Goal: Information Seeking & Learning: Learn about a topic

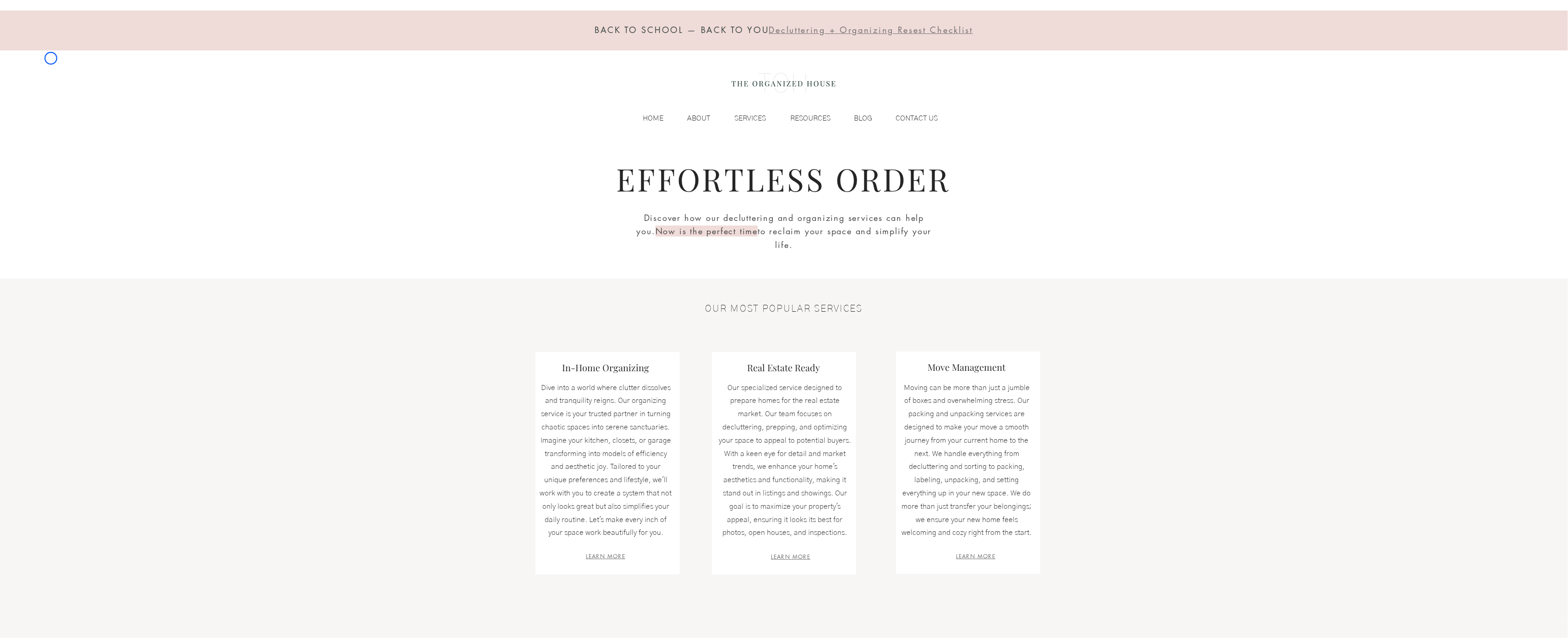
click at [51, 58] on div "BACK TO SCHOOL — BACK TO YOU Decluttering + Organizing Resest Checklist HOME AB…" at bounding box center [784, 72] width 1568 height 144
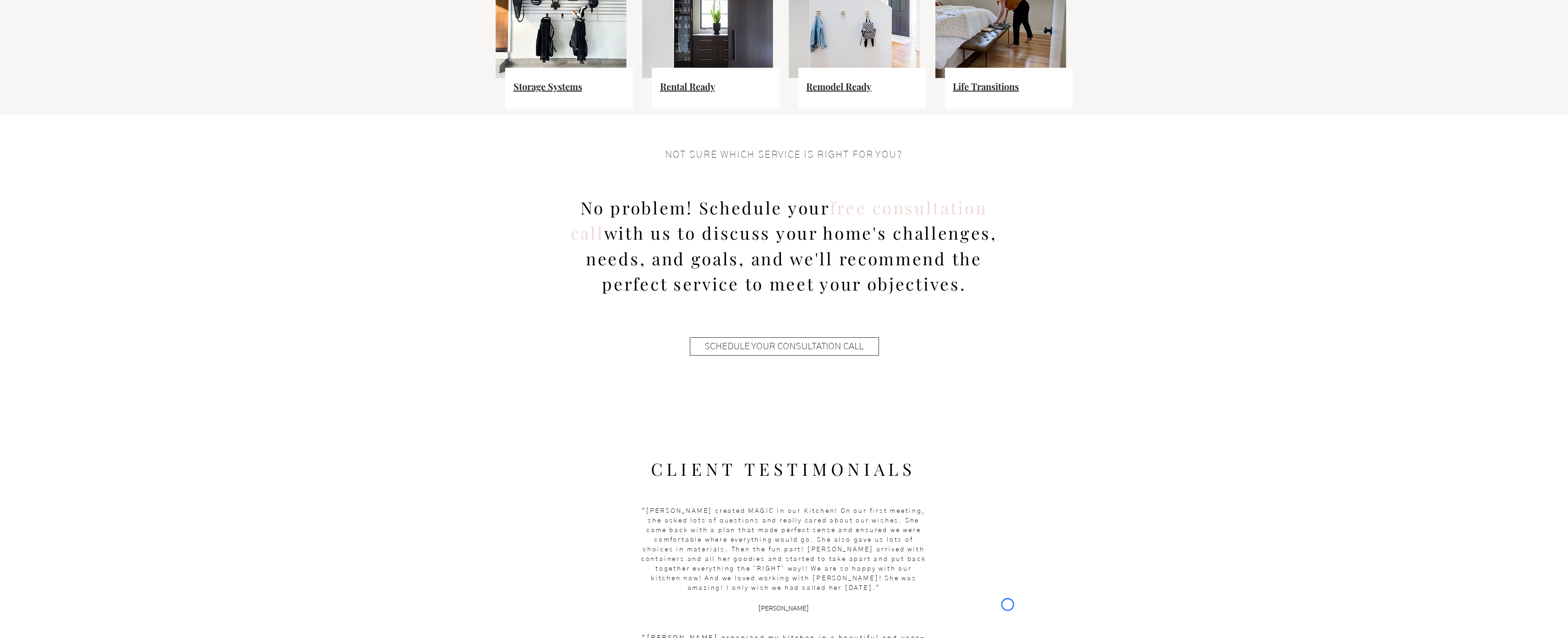
scroll to position [751, 0]
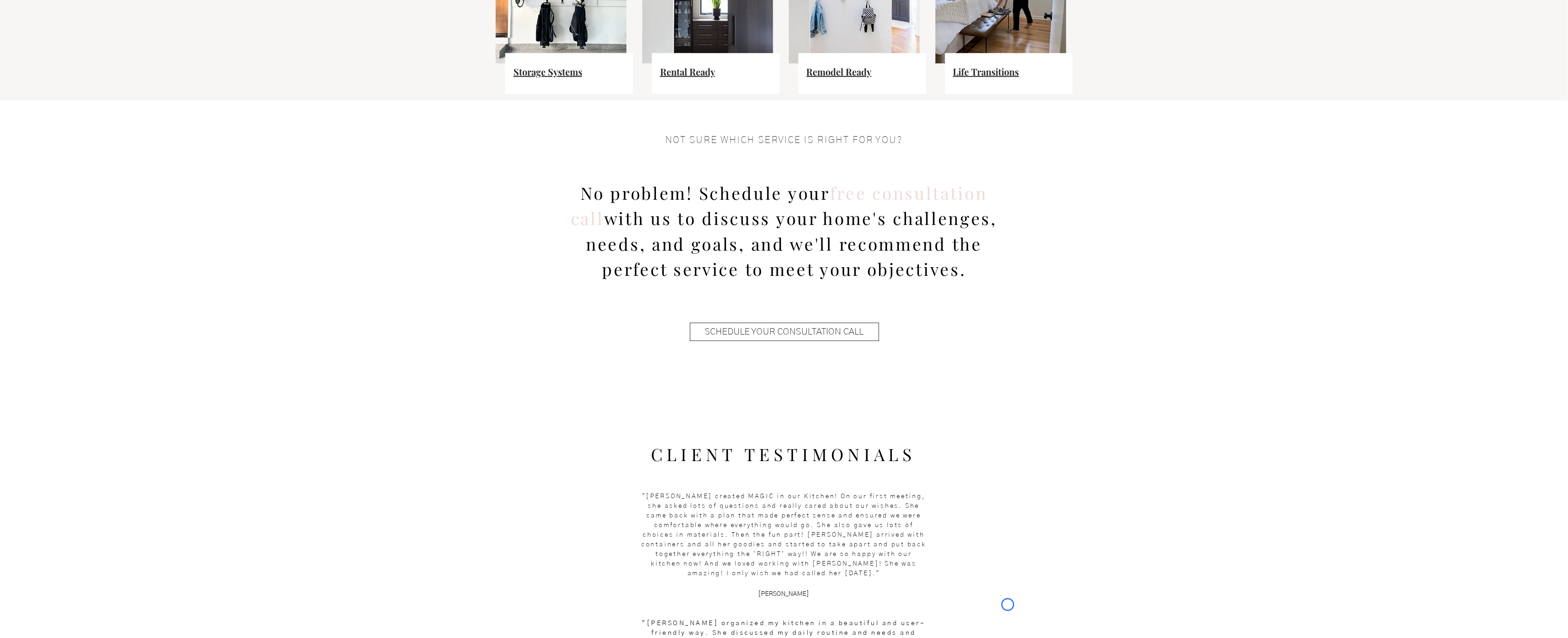
click at [51, 58] on fluid-columns-repeater "Storage Systems Rental Ready Remodel Ready Life Transitions" at bounding box center [784, 3] width 1577 height 175
click at [78, 83] on fluid-columns-repeater "Storage Systems Rental Ready Remodel Ready Life Transitions" at bounding box center [784, 3] width 1577 height 175
click at [63, 80] on fluid-columns-repeater "Storage Systems Rental Ready Remodel Ready Life Transitions" at bounding box center [784, 3] width 1577 height 175
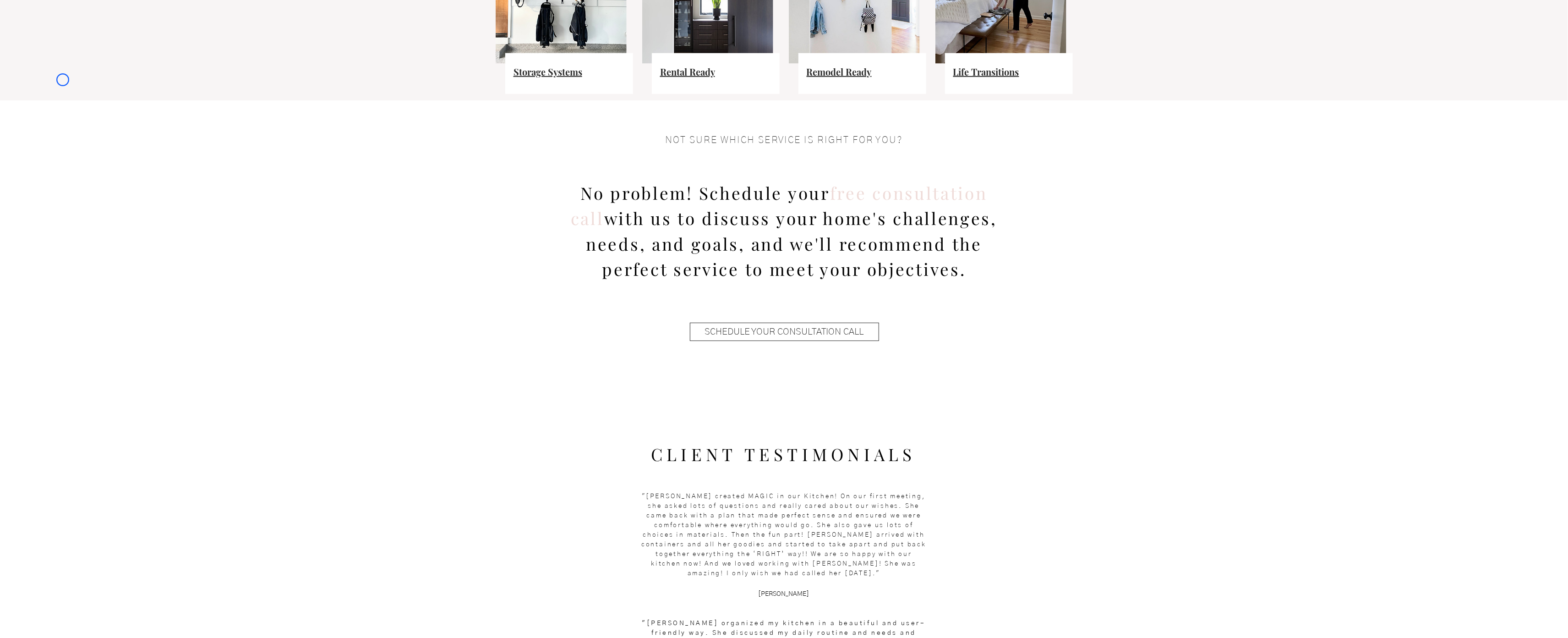
scroll to position [236, 0]
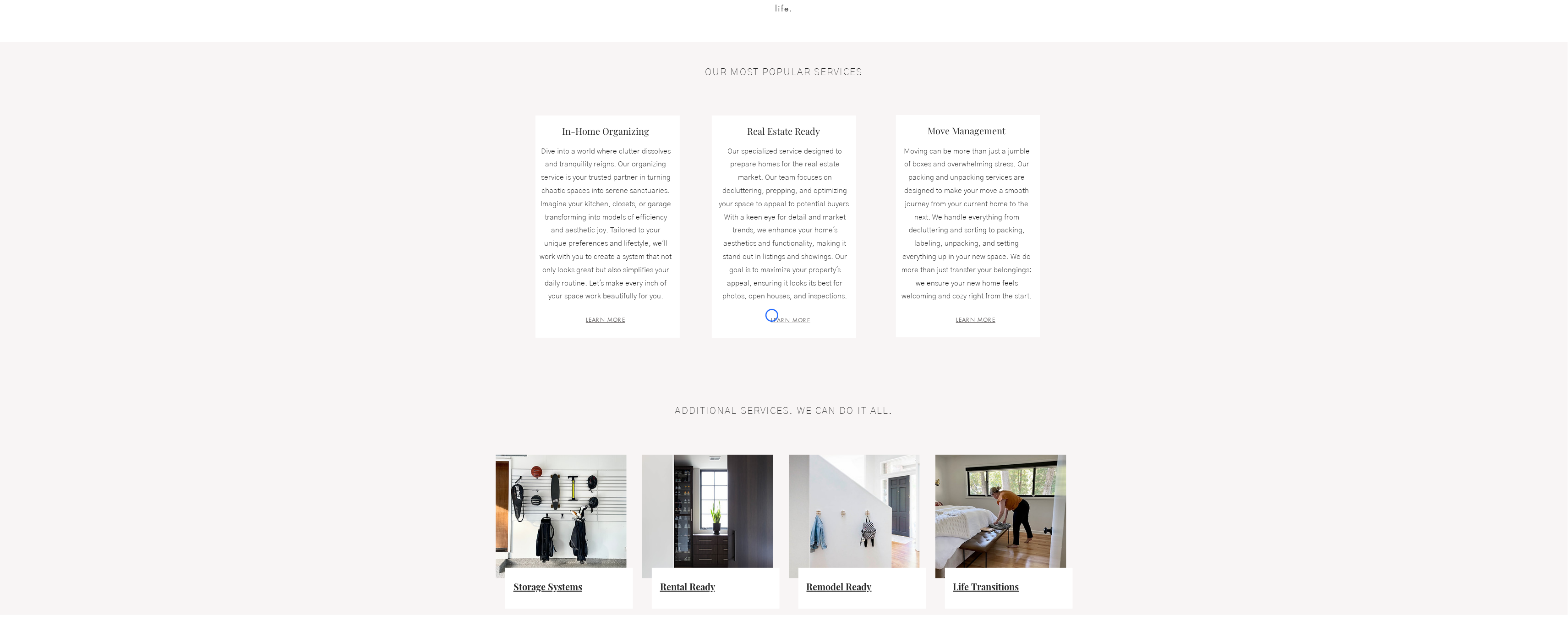
click at [772, 316] on span "LEARN MORE" at bounding box center [791, 320] width 40 height 8
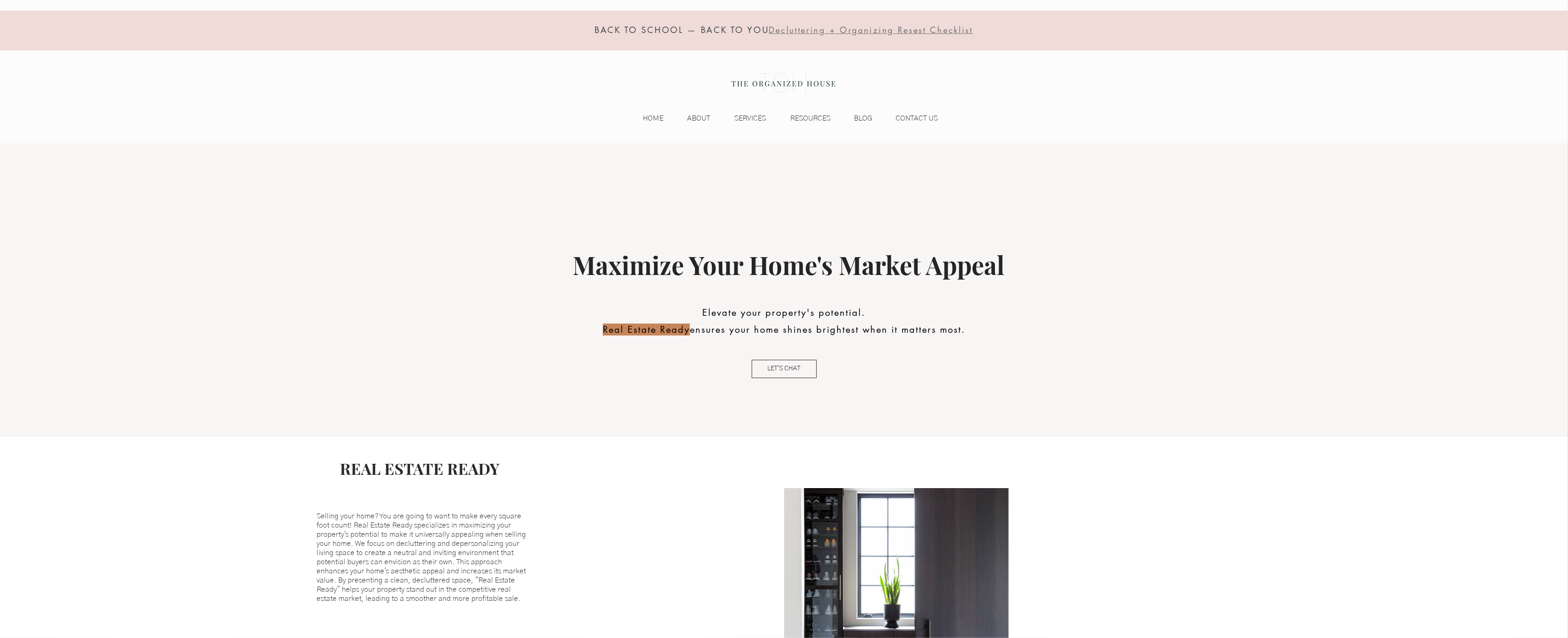
click at [68, 48] on div at bounding box center [784, 31] width 1568 height 40
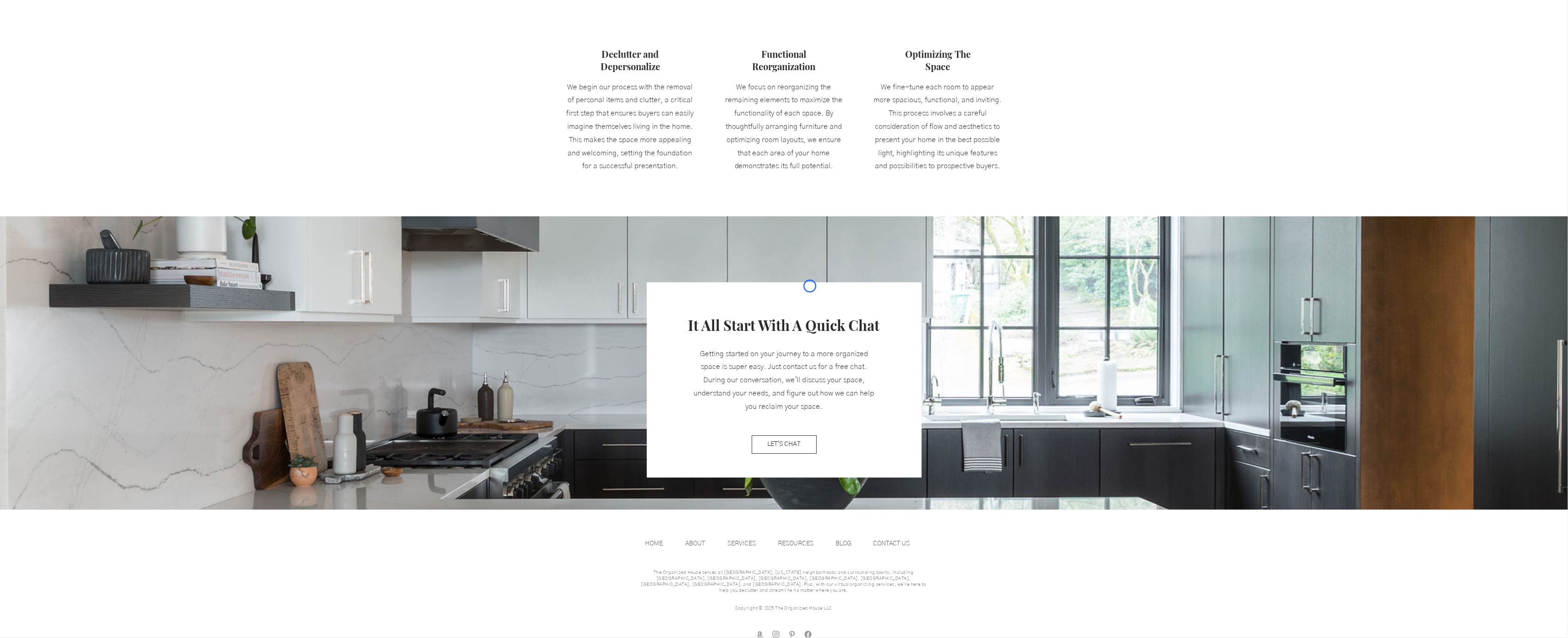
scroll to position [787, 0]
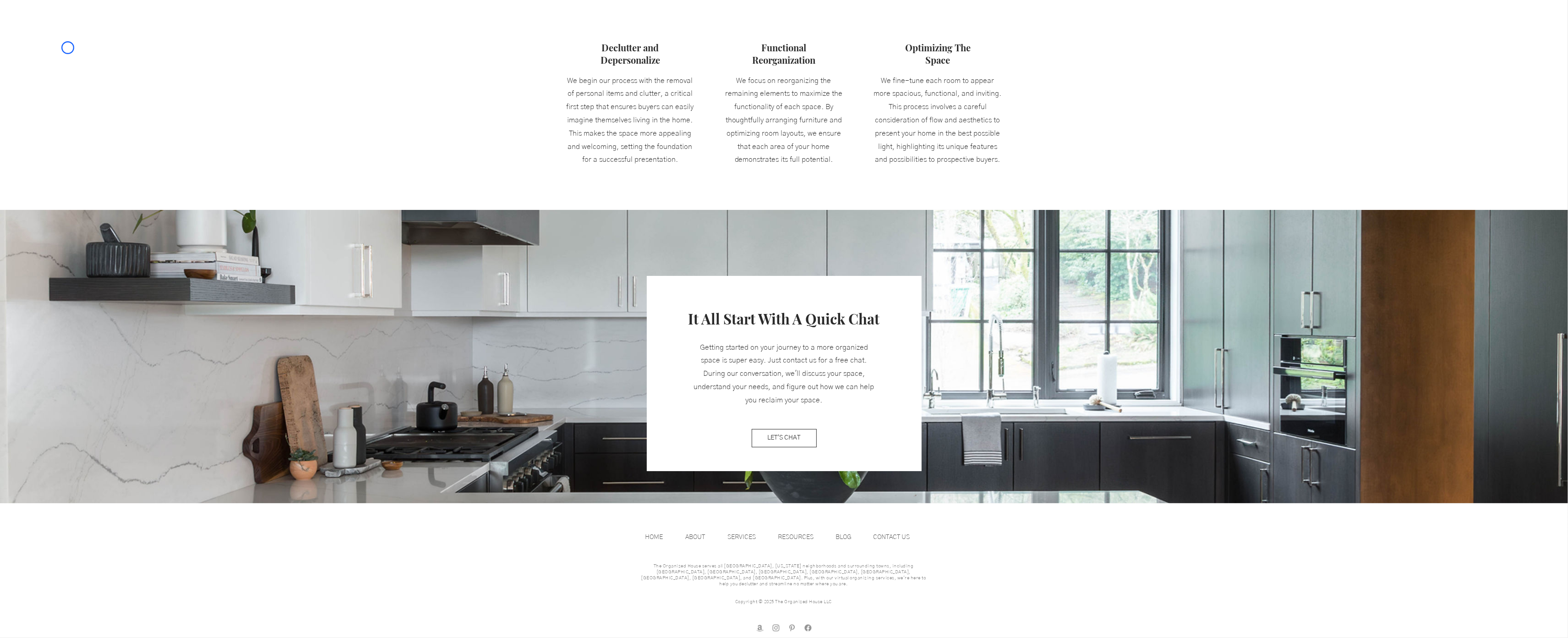
click at [68, 48] on fluid-columns-repeater "Declutter and Depersonalize We begin our process with the removal of personal i…" at bounding box center [784, 97] width 1582 height 161
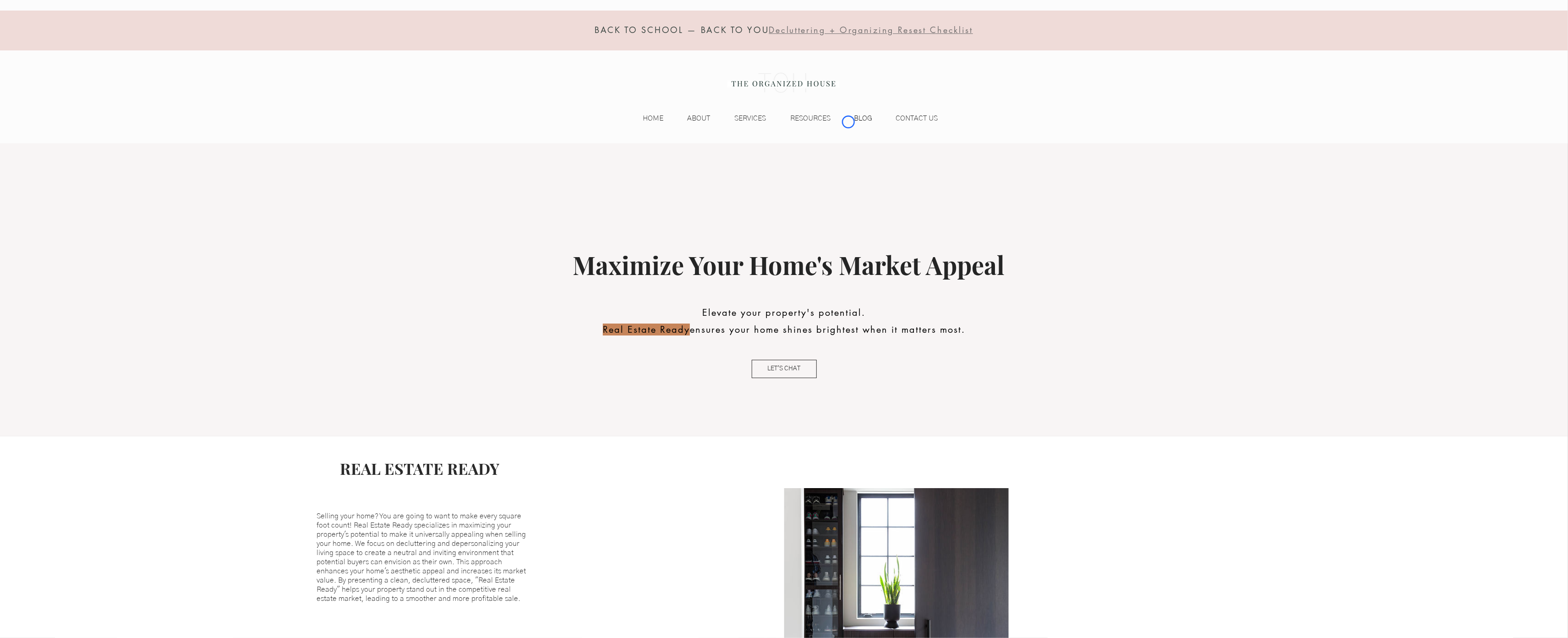
click at [848, 122] on div "BLOG" at bounding box center [856, 119] width 42 height 14
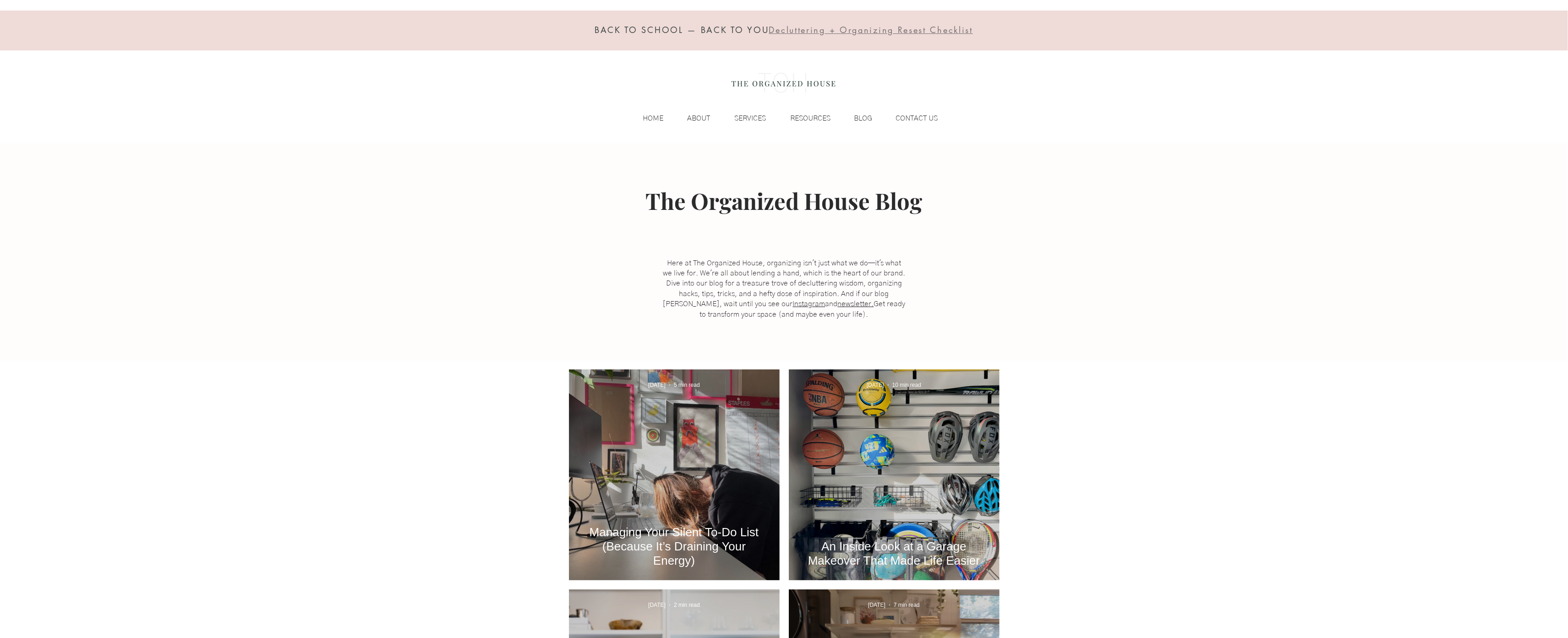
click at [52, 84] on div "BACK TO SCHOOL — BACK TO YOU Decluttering + Organizing Resest Checklist HOME AB…" at bounding box center [784, 72] width 1568 height 144
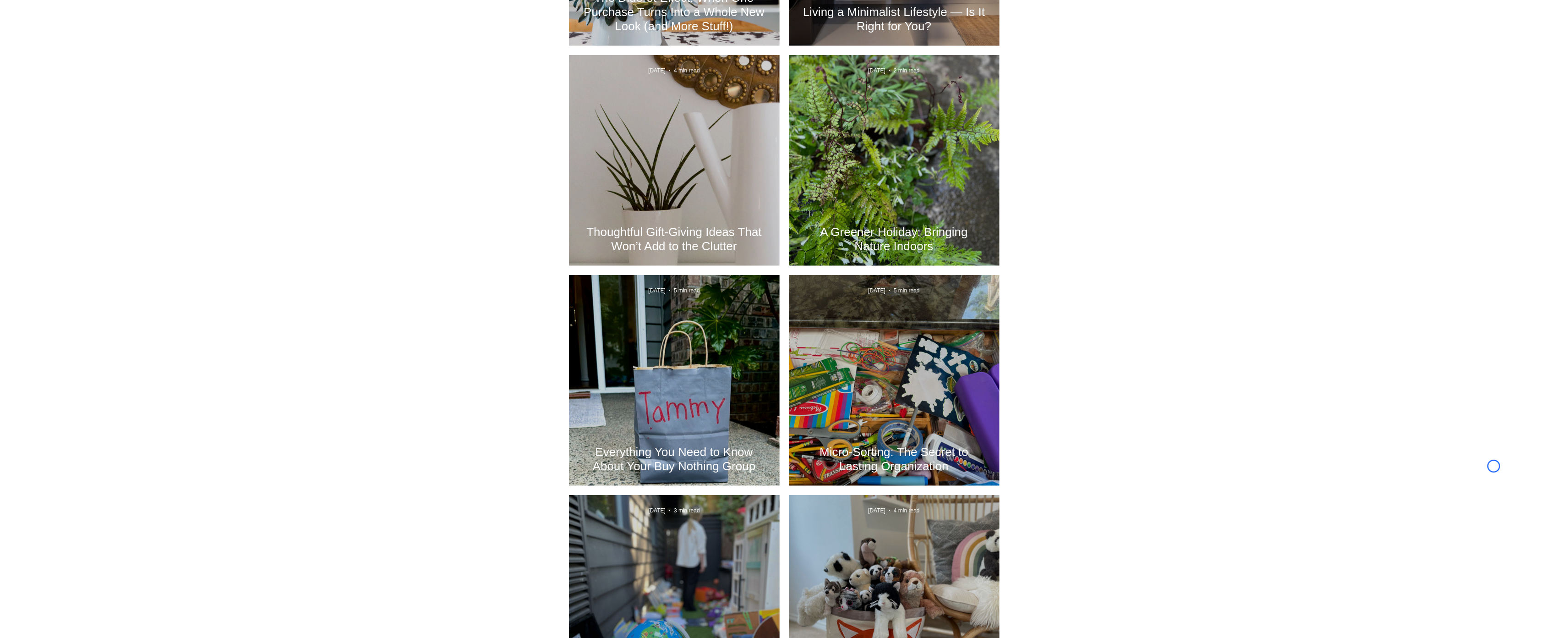
scroll to position [800, 0]
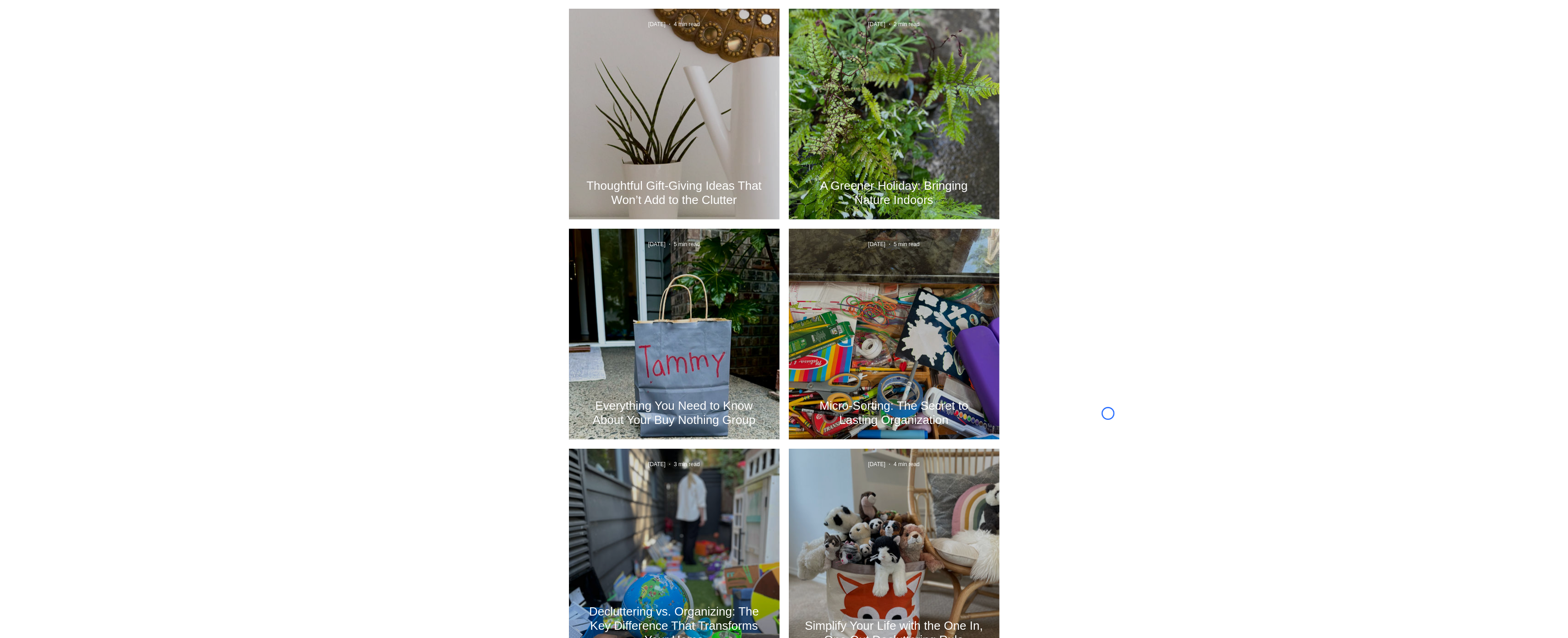
click at [52, 84] on div at bounding box center [784, 133] width 1568 height 1146
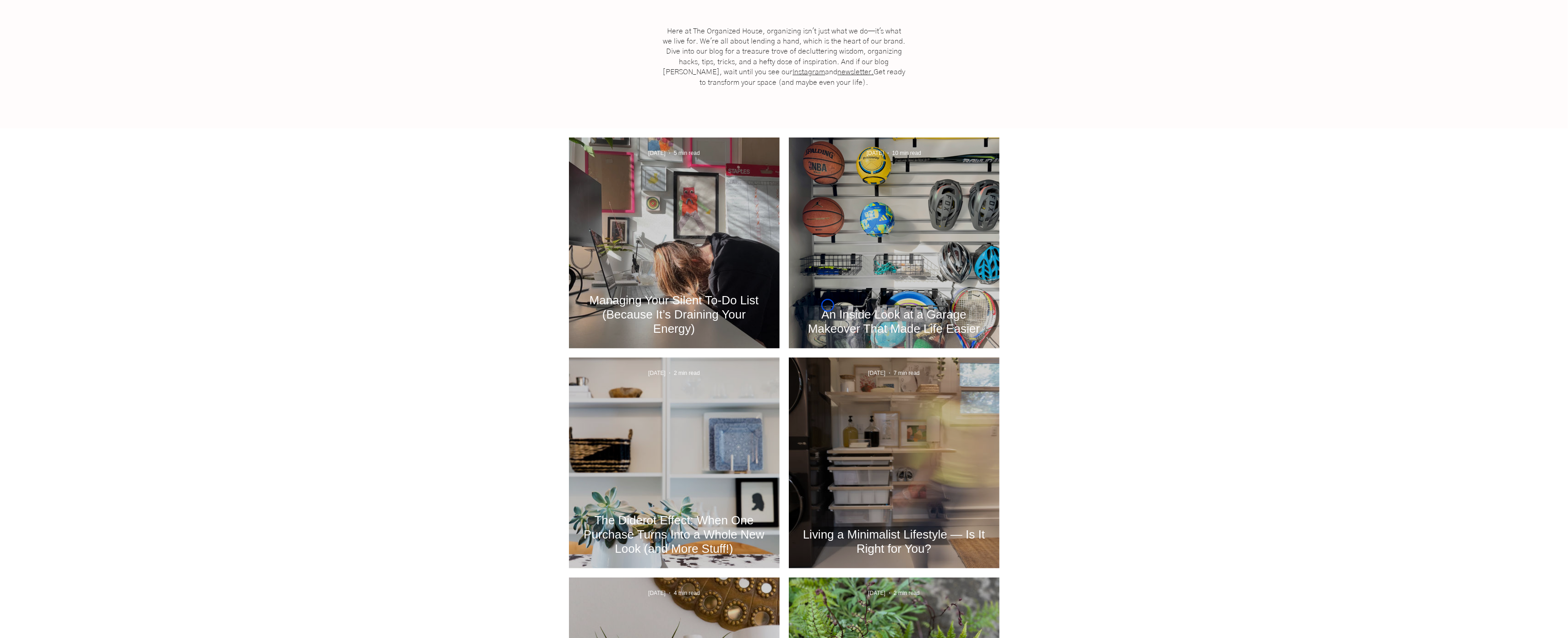
click at [828, 307] on h2 "An Inside Look at a Garage Makeover That Made Life Easier" at bounding box center [894, 321] width 183 height 28
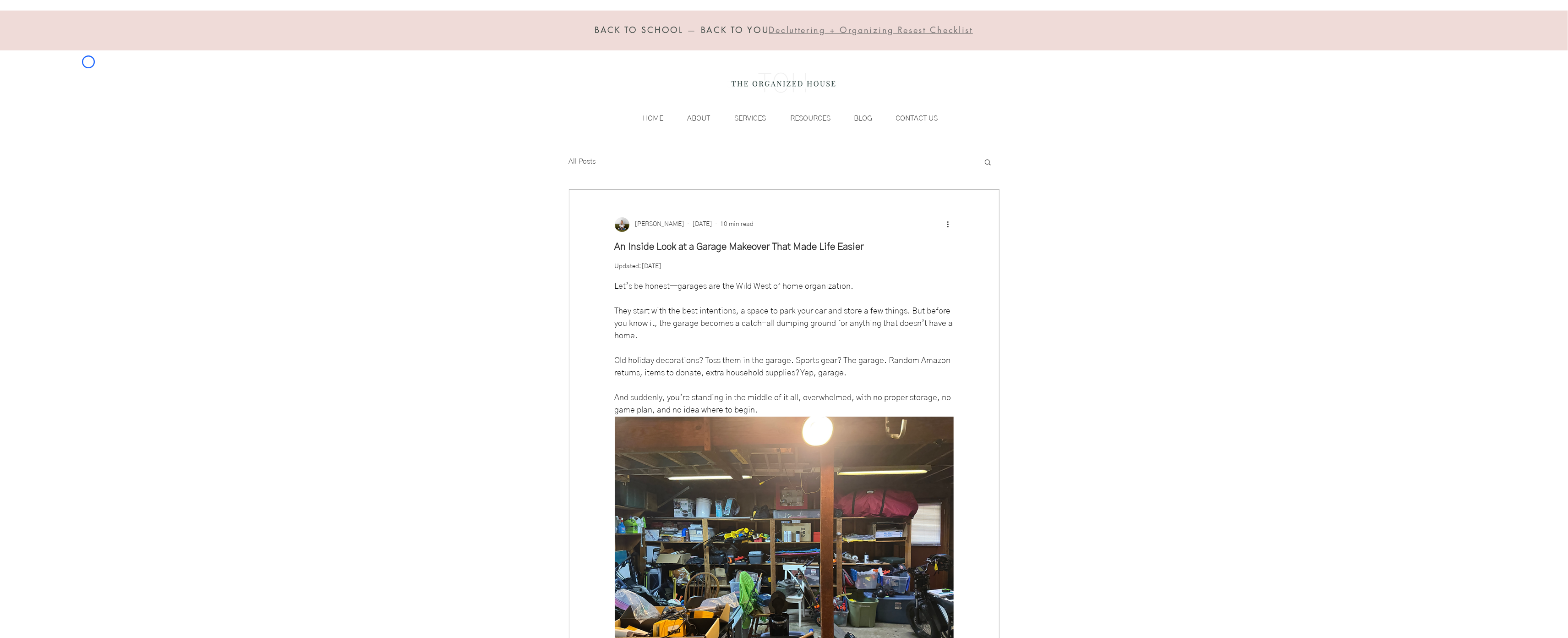
click at [89, 62] on div "BACK TO SCHOOL — BACK TO YOU Decluttering + Organizing Resest Checklist HOME AB…" at bounding box center [784, 72] width 1568 height 144
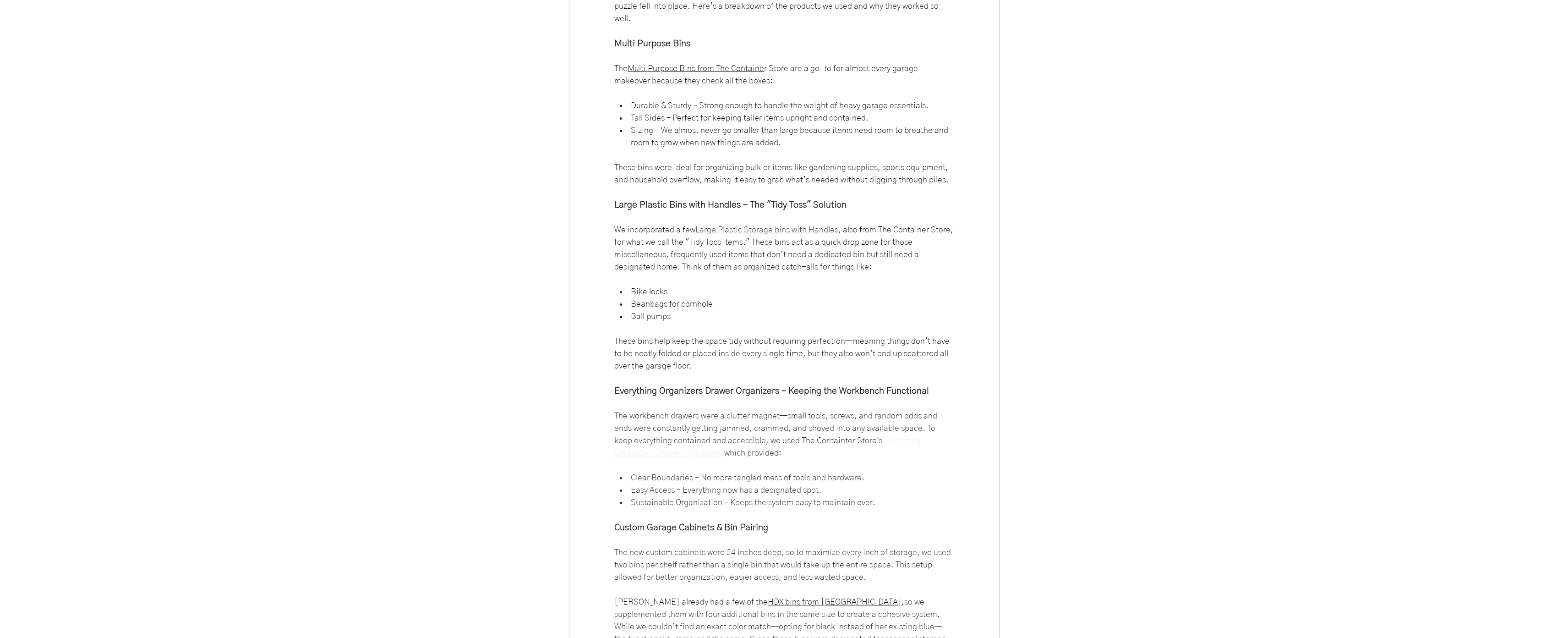
scroll to position [4403, 0]
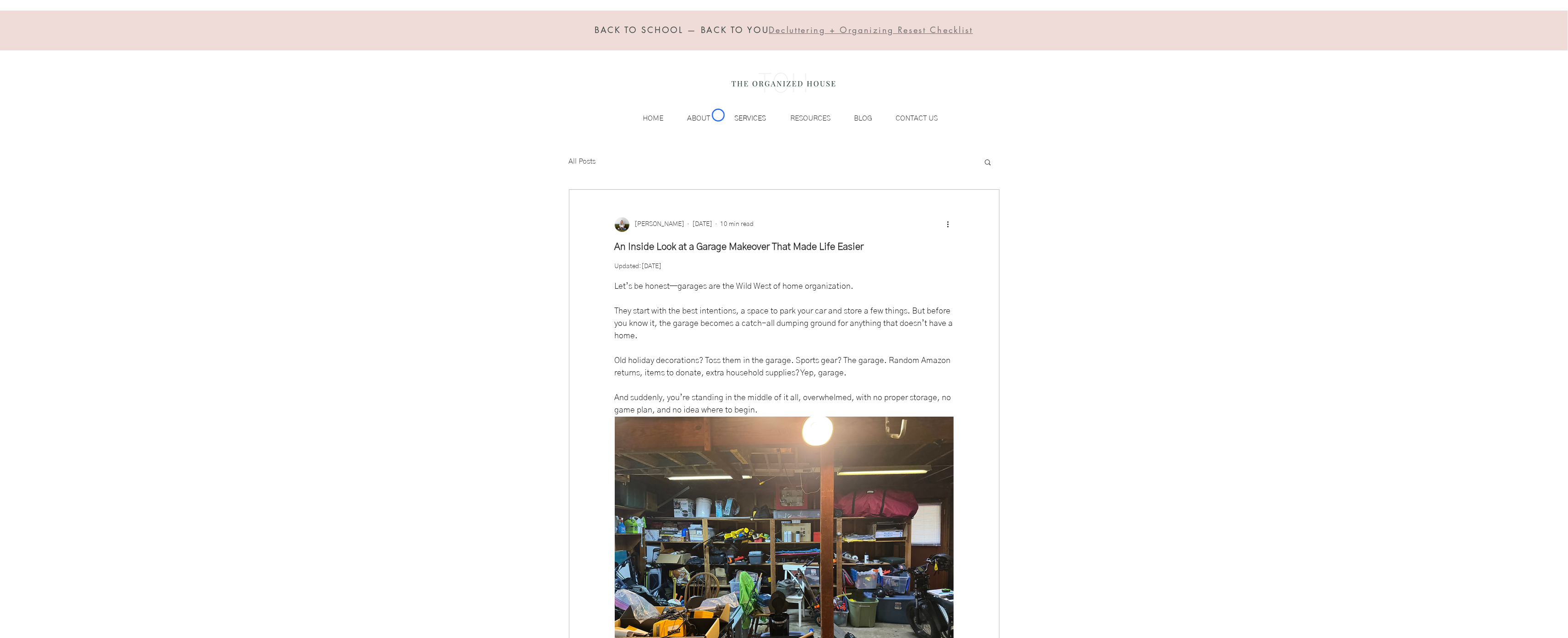
click at [719, 115] on div "SERVICES" at bounding box center [743, 119] width 56 height 14
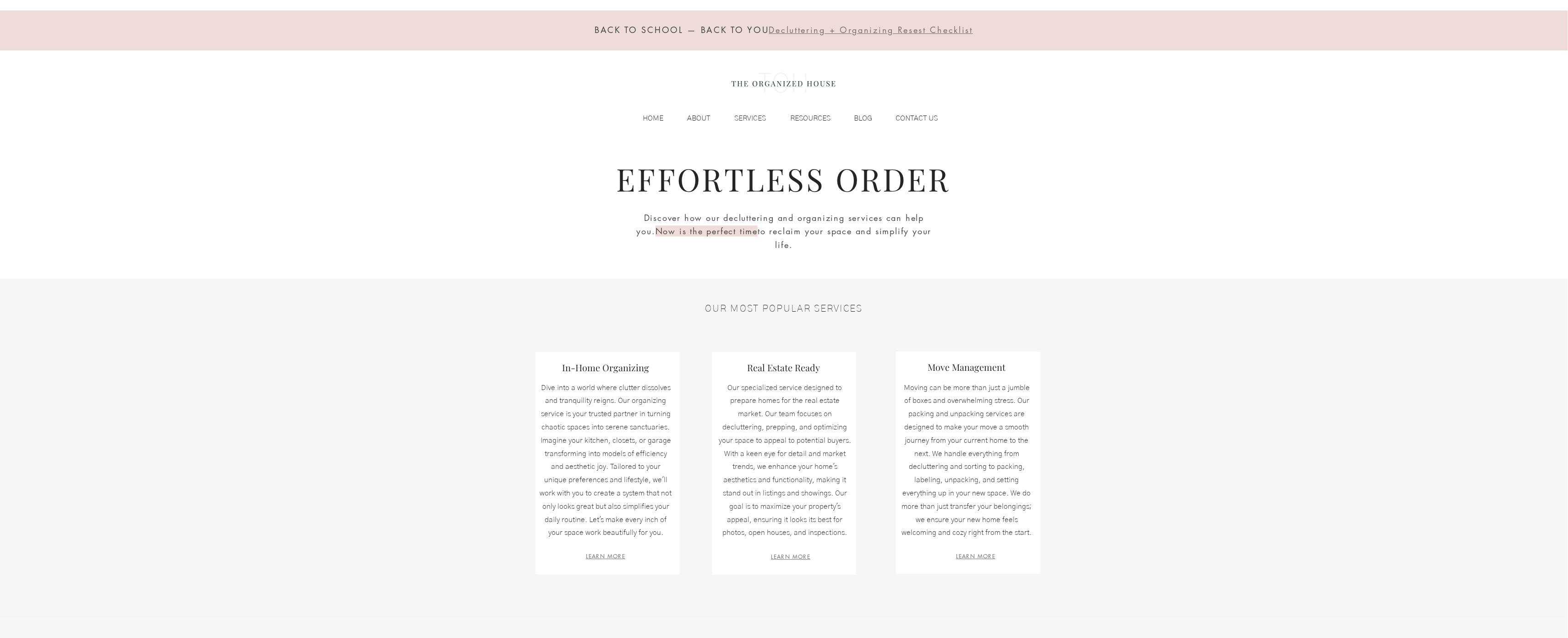
click at [88, 79] on div "BACK TO SCHOOL — BACK TO YOU Decluttering + Organizing Resest Checklist HOME AB…" at bounding box center [784, 72] width 1568 height 144
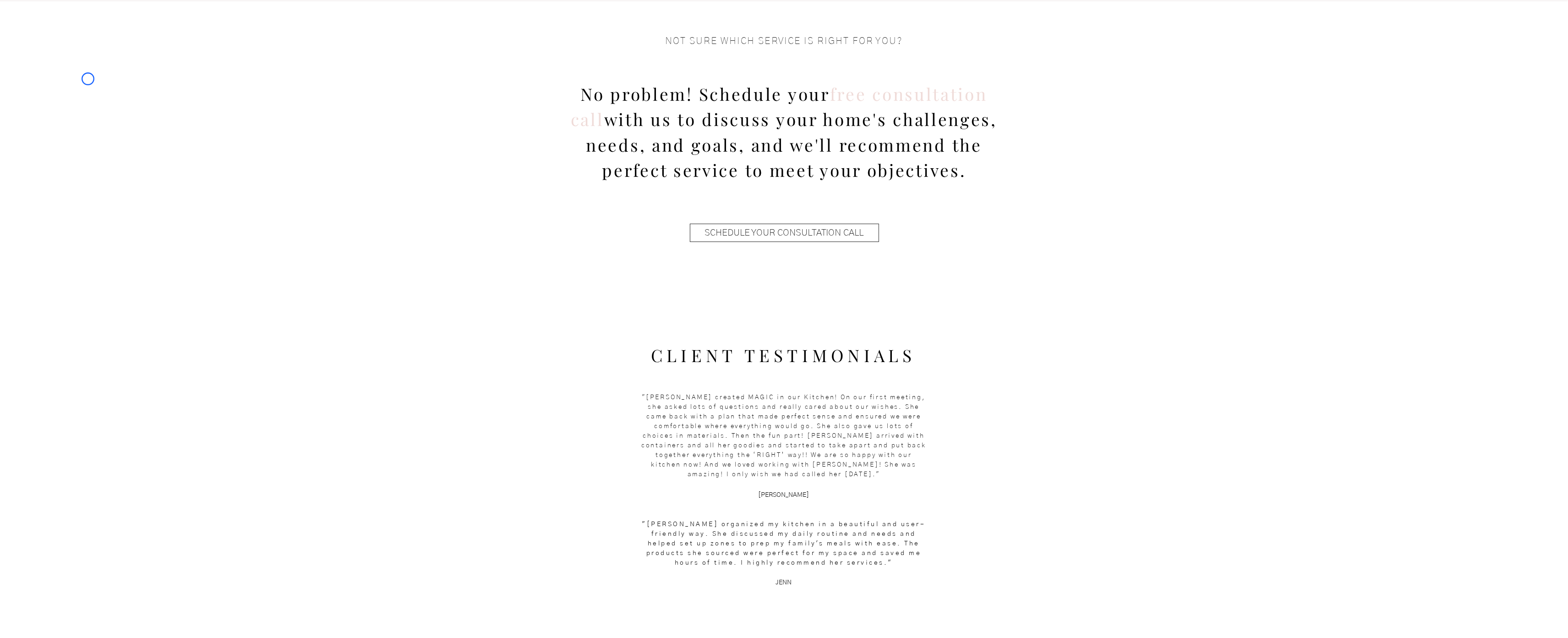
scroll to position [865, 0]
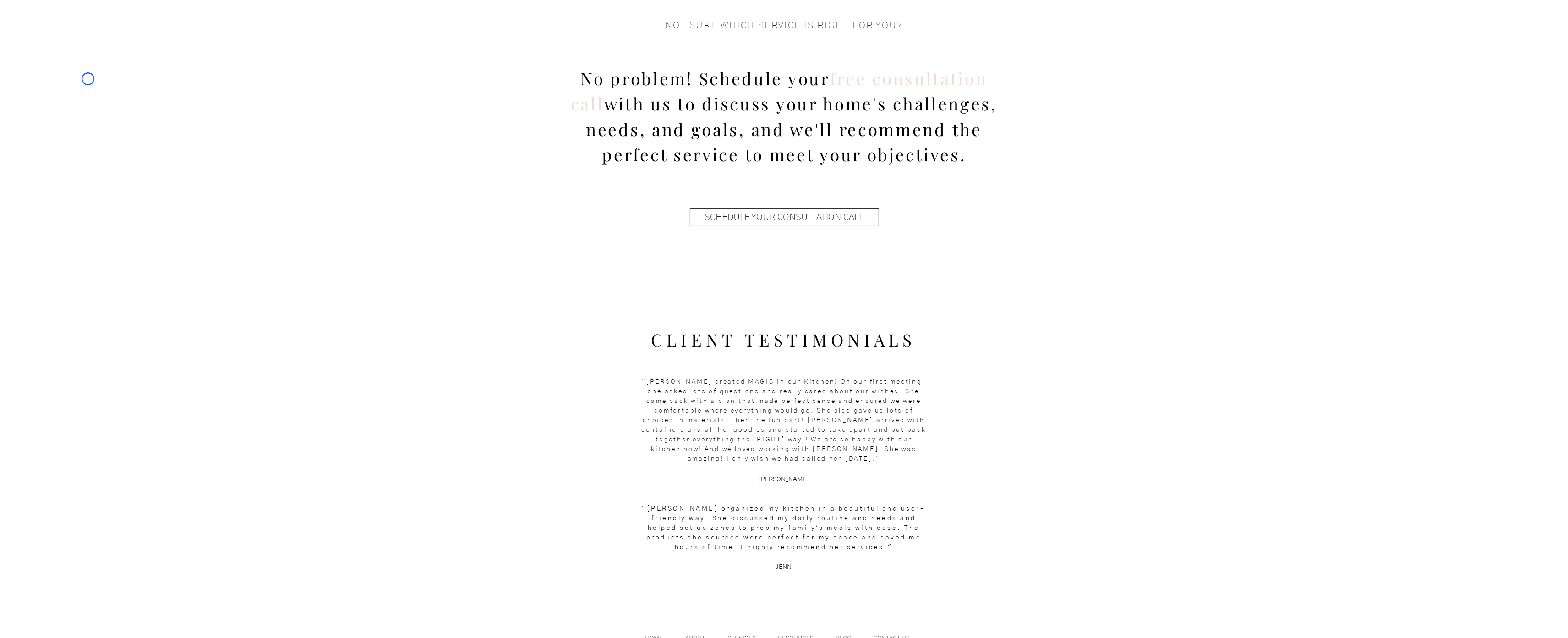
click at [88, 79] on div at bounding box center [784, 134] width 1568 height 296
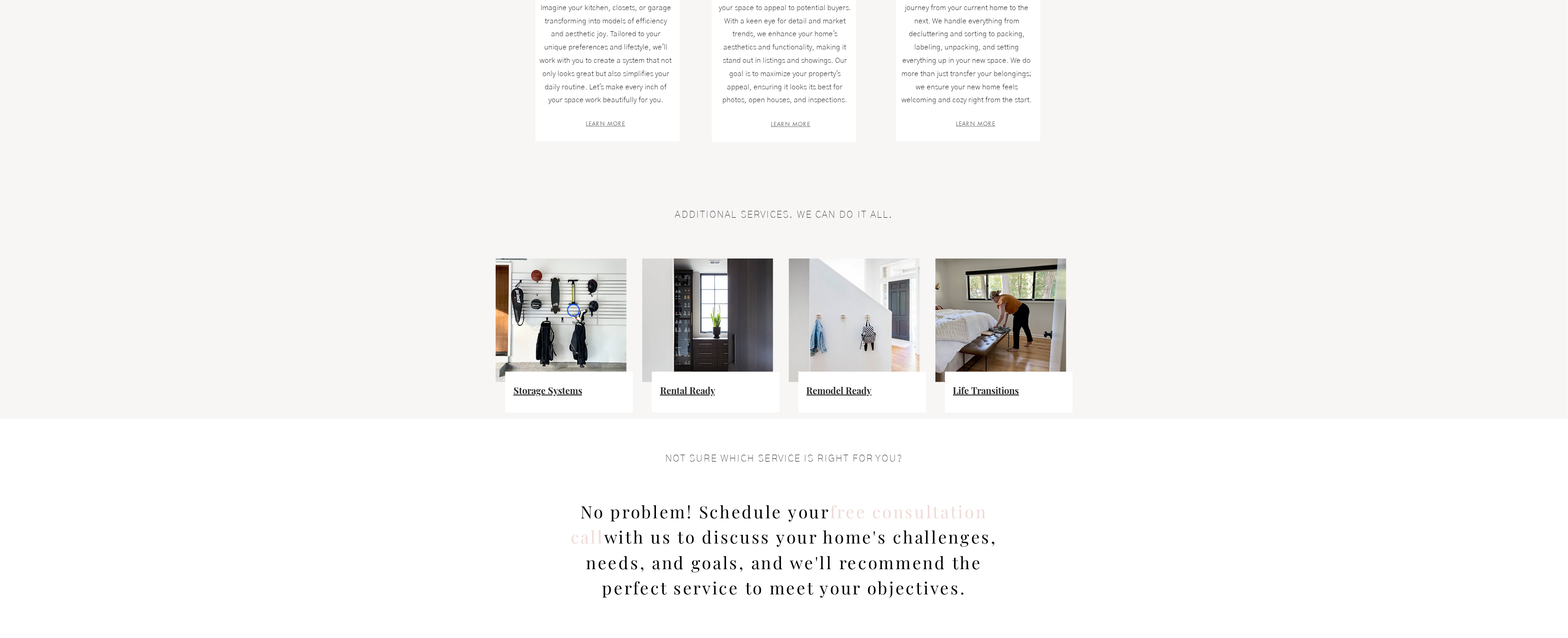
click at [573, 310] on img at bounding box center [560, 320] width 131 height 124
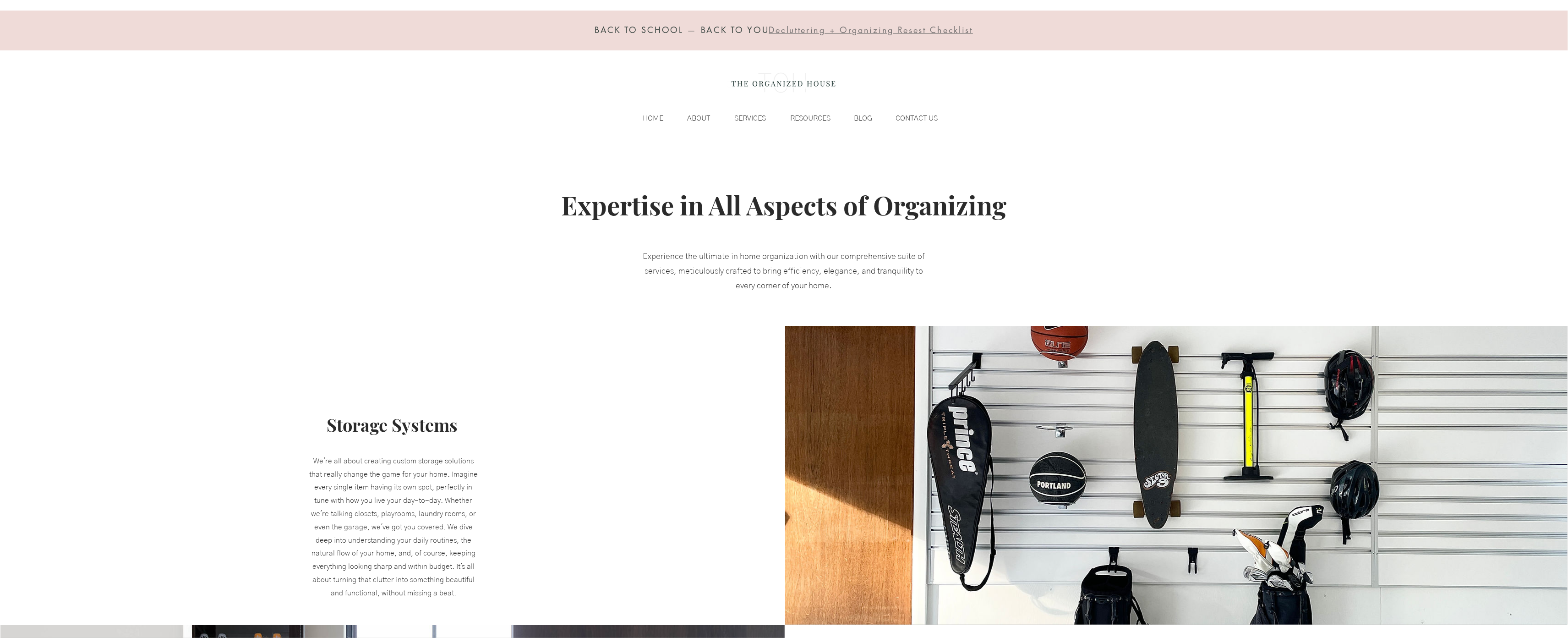
click at [70, 73] on div "BACK TO SCHOOL — BACK TO YOU Decluttering + Organizing Resest Checklist HOME AB…" at bounding box center [784, 72] width 1568 height 144
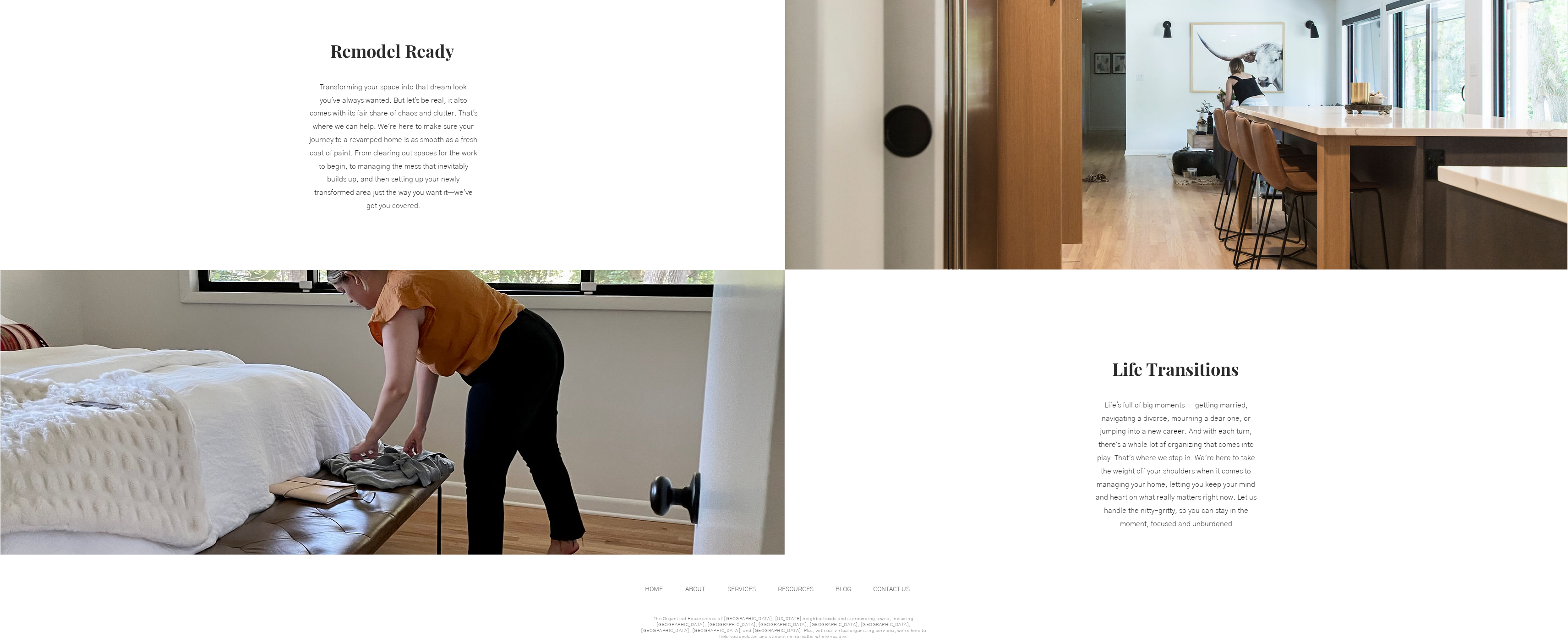
scroll to position [1045, 0]
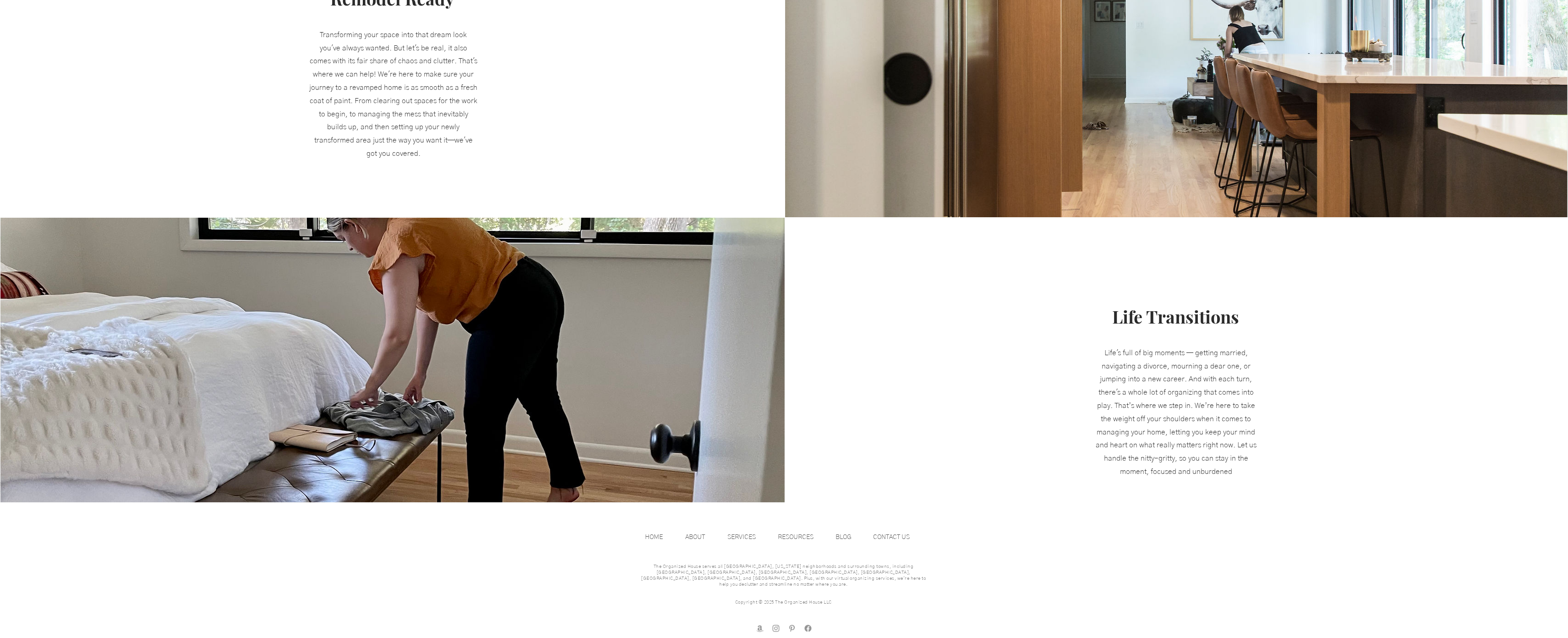
click at [70, 73] on div at bounding box center [392, 58] width 784 height 318
